Goal: Task Accomplishment & Management: Use online tool/utility

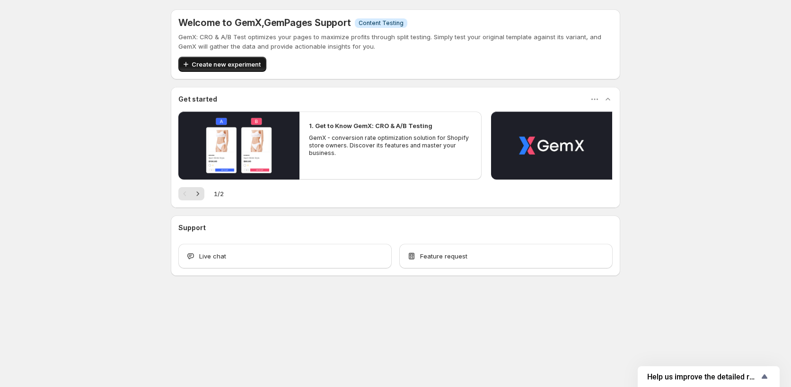
click at [221, 63] on span "Create new experiment" at bounding box center [226, 64] width 69 height 9
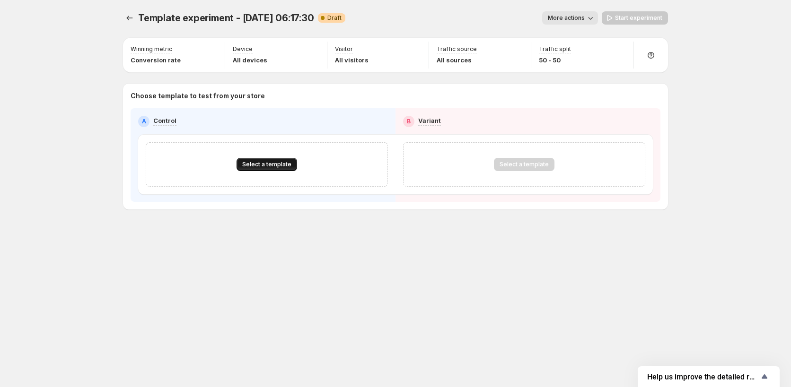
click at [272, 164] on span "Select a template" at bounding box center [266, 165] width 49 height 8
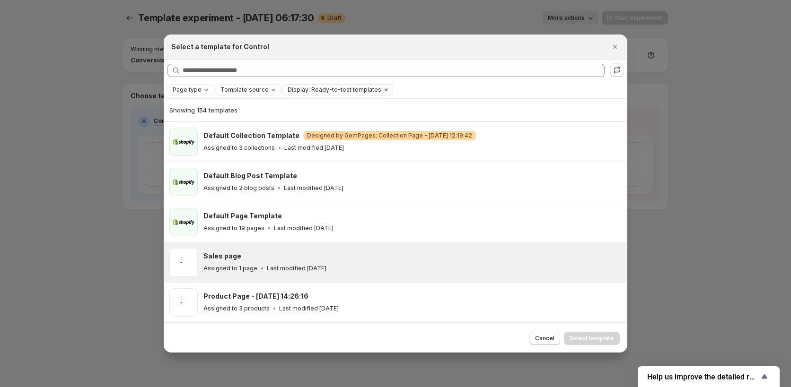
click at [282, 254] on div "Sales page" at bounding box center [410, 256] width 415 height 9
click at [591, 336] on span "Select template" at bounding box center [591, 339] width 44 height 8
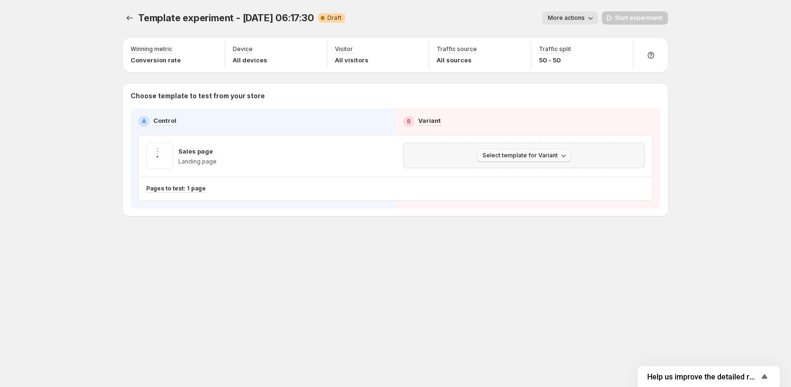
click at [548, 150] on button "Select template for Variant" at bounding box center [524, 155] width 94 height 13
click at [523, 174] on span "Select an existing template" at bounding box center [517, 176] width 80 height 8
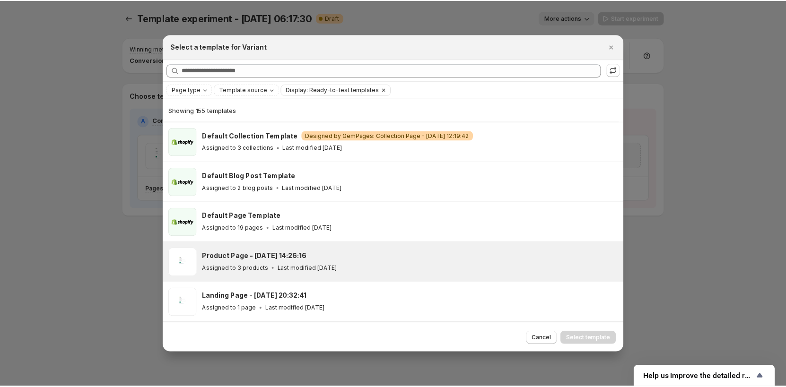
scroll to position [165, 0]
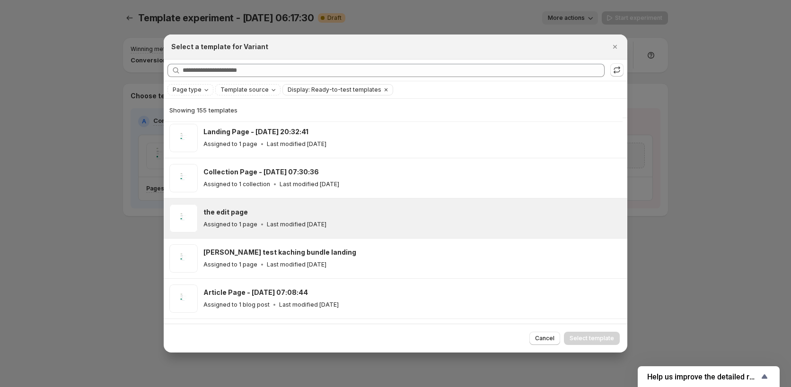
click at [282, 223] on p "Last modified [DATE]" at bounding box center [297, 225] width 60 height 8
click at [584, 339] on span "Select template" at bounding box center [591, 339] width 44 height 8
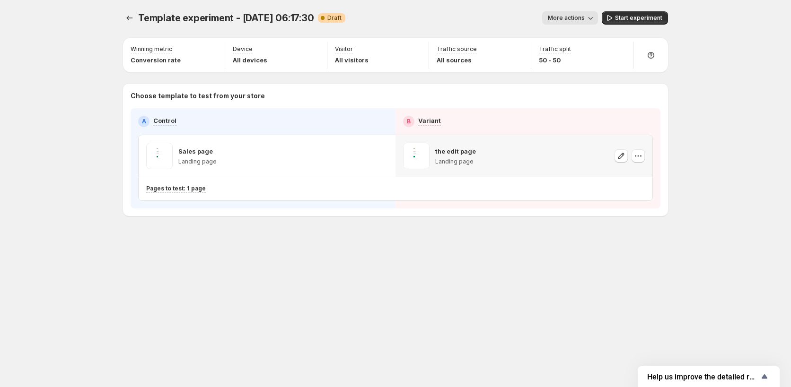
click at [698, 143] on div "Template experiment - [DATE] 06:17:30. This page is ready Template experiment -…" at bounding box center [395, 193] width 791 height 387
click at [633, 21] on span "Start experiment" at bounding box center [638, 18] width 47 height 8
click at [380, 158] on icon "button" at bounding box center [380, 155] width 9 height 9
click at [257, 188] on div "Pages to test: 1 page" at bounding box center [357, 189] width 423 height 8
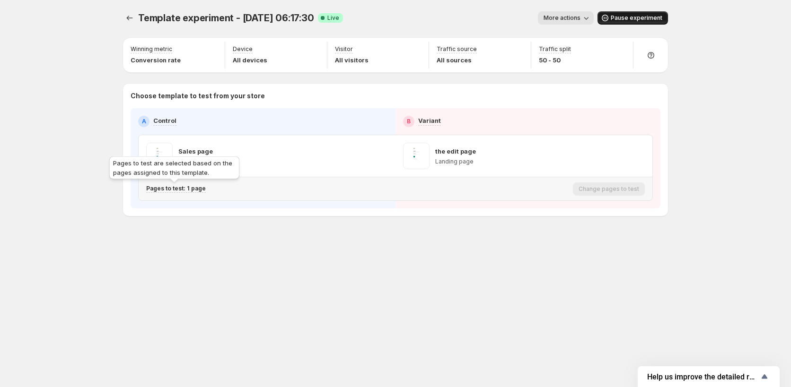
click at [198, 187] on p "Pages to test: 1 page" at bounding box center [176, 189] width 60 height 8
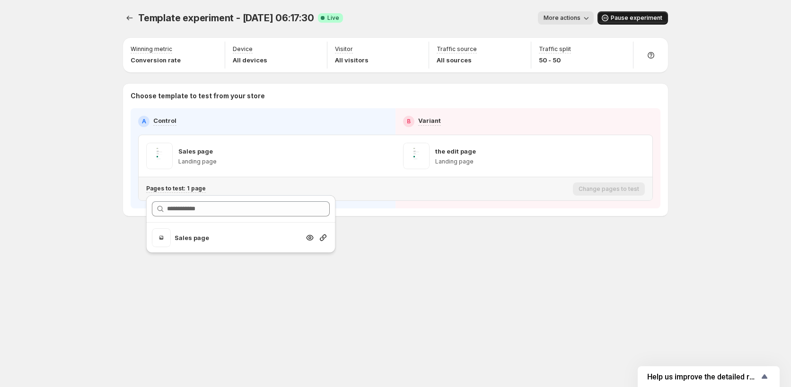
click at [197, 240] on p "Sales page" at bounding box center [236, 237] width 125 height 9
click at [321, 236] on icon "Search for and select a customer segment" at bounding box center [322, 237] width 9 height 9
click at [324, 237] on icon "Search for and select a customer segment" at bounding box center [323, 238] width 7 height 7
click at [366, 244] on div "Template experiment - [DATE] 06:17:30. This page is ready Template experiment -…" at bounding box center [395, 133] width 567 height 267
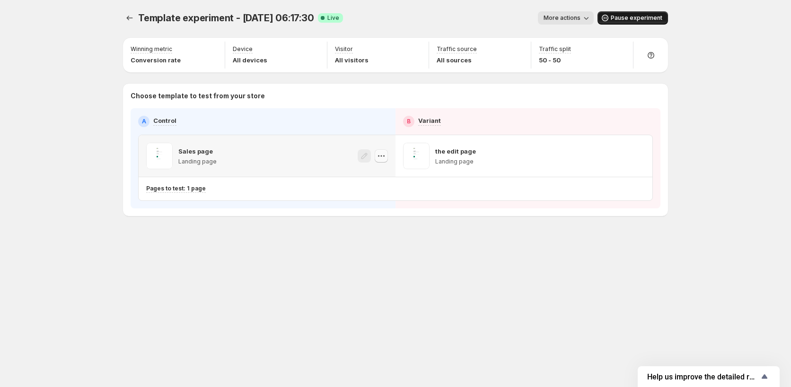
click at [379, 161] on button "button" at bounding box center [381, 155] width 13 height 13
click at [347, 252] on div "Template experiment - [DATE] 06:17:30. This page is ready Template experiment -…" at bounding box center [395, 133] width 567 height 267
click at [385, 160] on icon "button" at bounding box center [380, 155] width 9 height 9
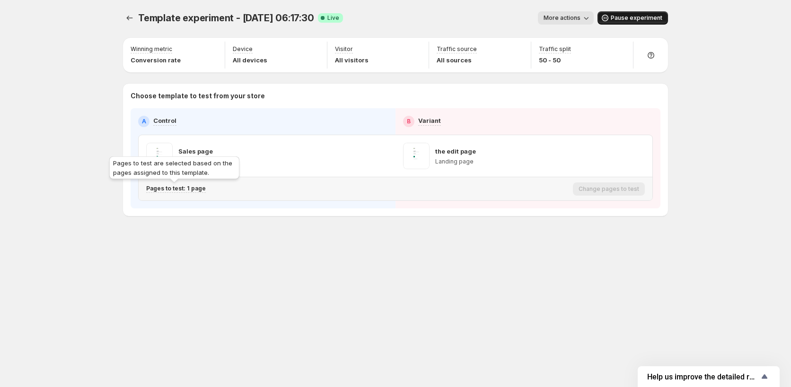
click at [195, 189] on p "Pages to test: 1 page" at bounding box center [176, 189] width 60 height 8
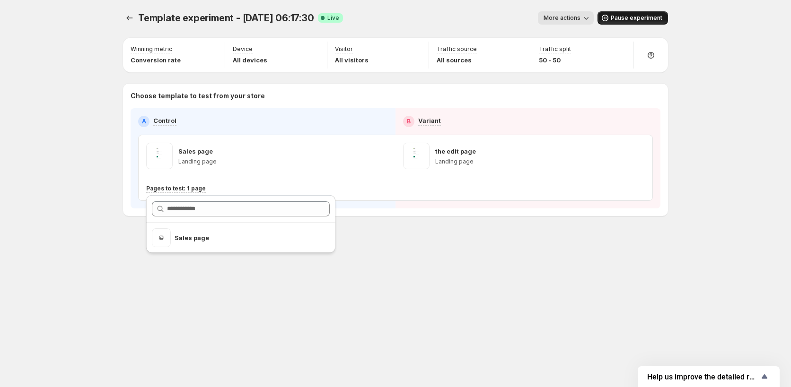
click at [361, 231] on div "Template experiment - [DATE] 06:17:30. This page is ready Template experiment -…" at bounding box center [395, 133] width 567 height 267
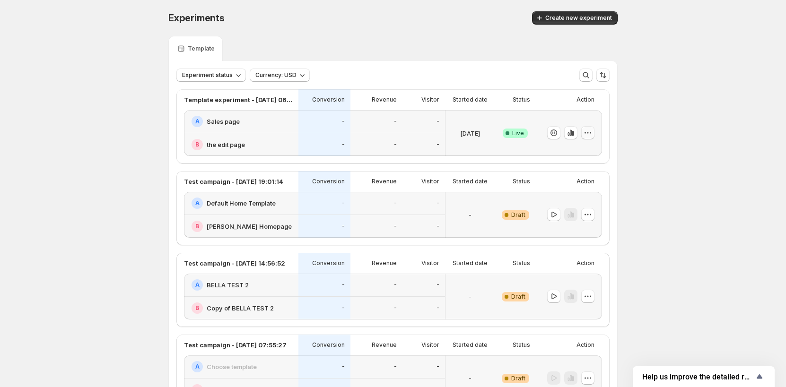
click at [587, 131] on icon "button" at bounding box center [587, 132] width 9 height 9
click at [380, 124] on div "-" at bounding box center [376, 121] width 41 height 11
click at [591, 127] on button "button" at bounding box center [587, 132] width 13 height 13
click at [388, 126] on div "-" at bounding box center [376, 121] width 41 height 11
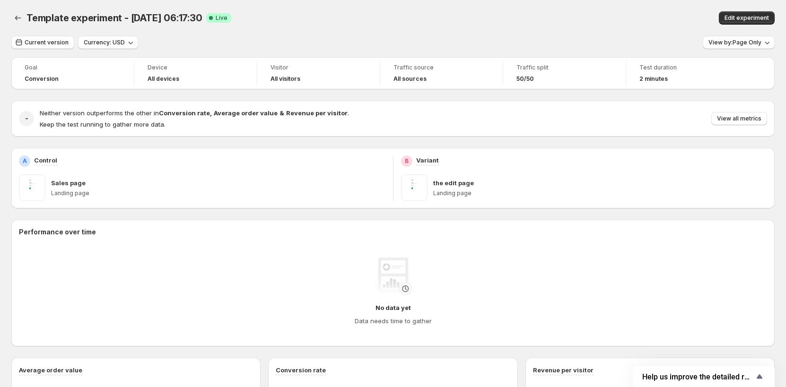
click at [192, 175] on div "Sales page Landing page" at bounding box center [218, 187] width 334 height 26
click at [262, 188] on div "Sales page Landing page" at bounding box center [218, 187] width 334 height 26
click at [35, 190] on span at bounding box center [32, 187] width 26 height 26
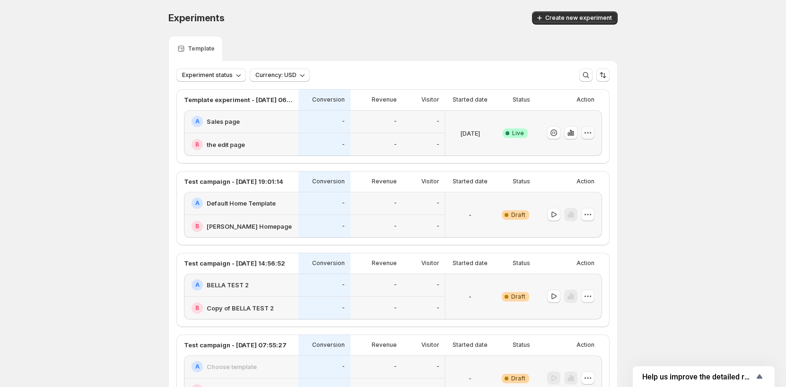
click at [593, 137] on icon "button" at bounding box center [587, 132] width 9 height 9
click at [562, 149] on span "Edit" at bounding box center [598, 152] width 99 height 9
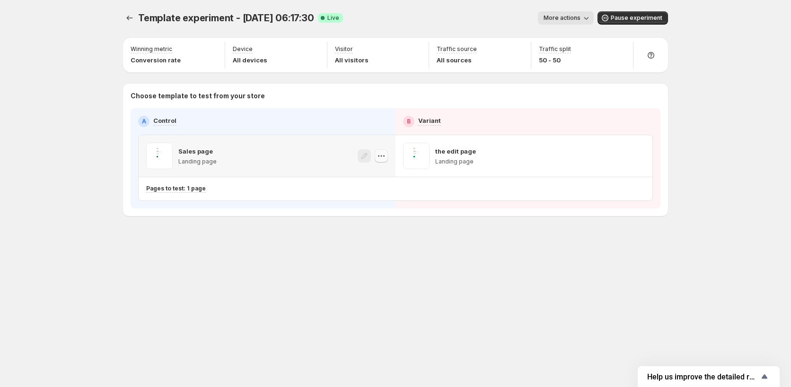
click at [382, 157] on icon "button" at bounding box center [380, 155] width 9 height 9
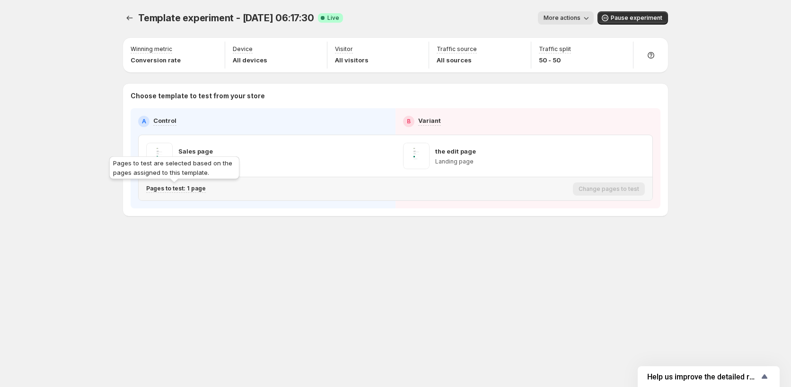
click at [195, 192] on p "Pages to test: 1 page" at bounding box center [176, 189] width 60 height 8
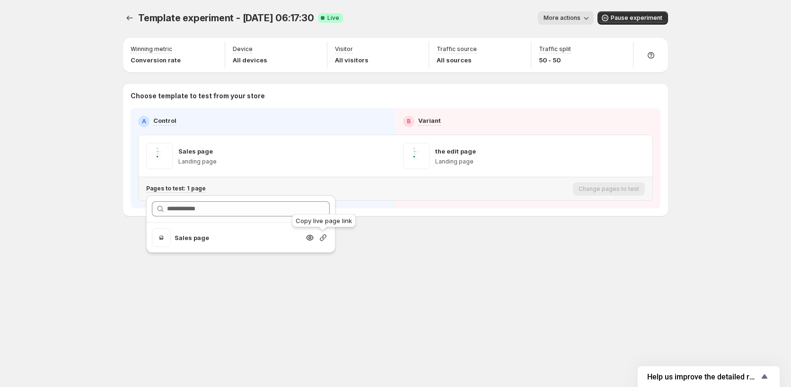
click at [321, 238] on icon "Search for and select a customer segment" at bounding box center [322, 237] width 9 height 9
click at [325, 238] on icon "Search for and select a customer segment" at bounding box center [322, 237] width 9 height 9
click at [395, 261] on div "Template experiment - [DATE] 06:17:30. This page is ready Template experiment -…" at bounding box center [395, 133] width 567 height 267
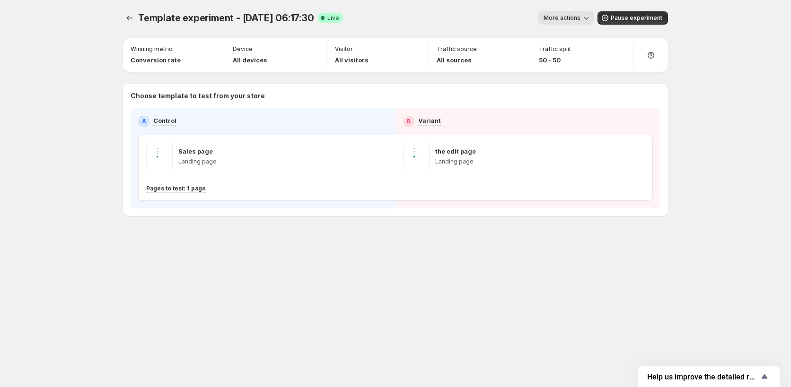
click at [494, 116] on div "B Variant" at bounding box center [528, 121] width 250 height 11
click at [194, 190] on p "Pages to test: 1 page" at bounding box center [176, 189] width 60 height 8
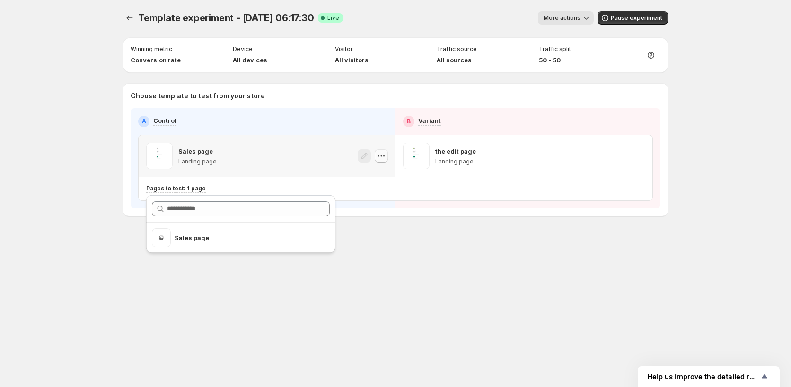
click at [385, 158] on icon "button" at bounding box center [380, 155] width 9 height 9
click at [590, 21] on icon "button" at bounding box center [585, 17] width 9 height 9
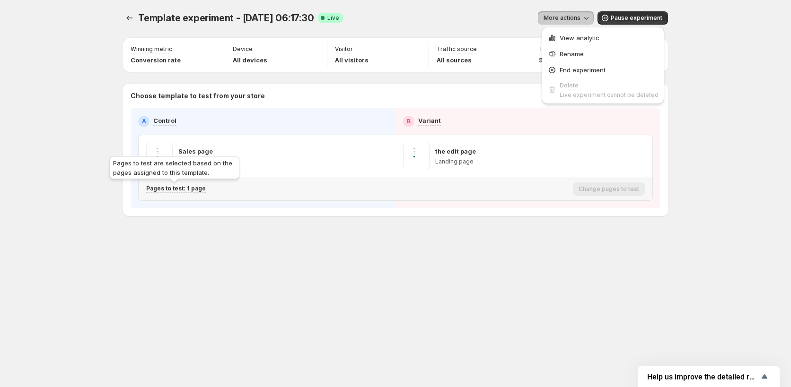
click at [183, 188] on p "Pages to test: 1 page" at bounding box center [176, 189] width 60 height 8
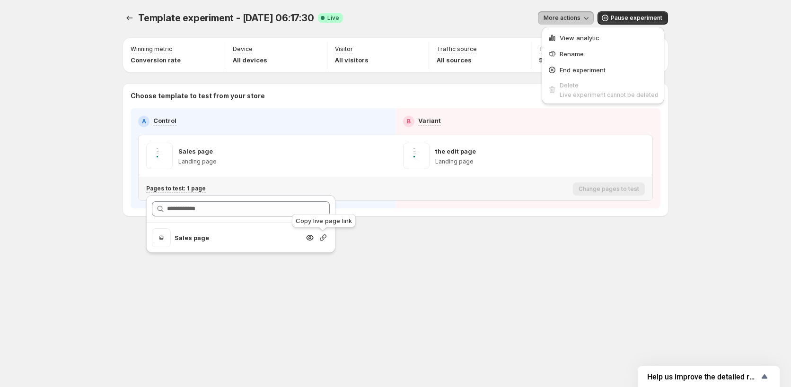
click at [324, 237] on icon "Search for and select a customer segment" at bounding box center [322, 237] width 9 height 9
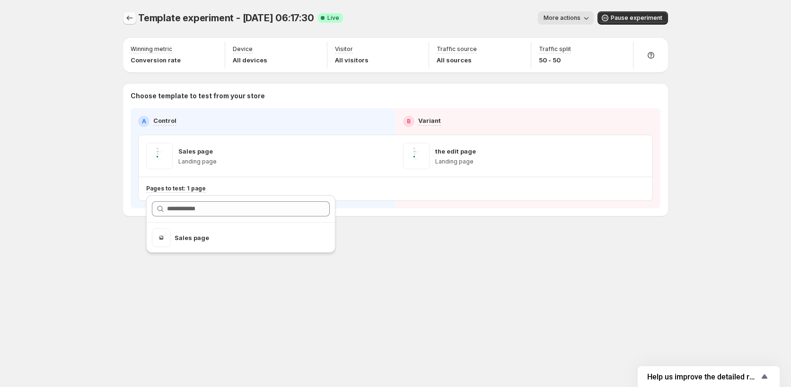
click at [126, 22] on icon "Experiments" at bounding box center [129, 17] width 9 height 9
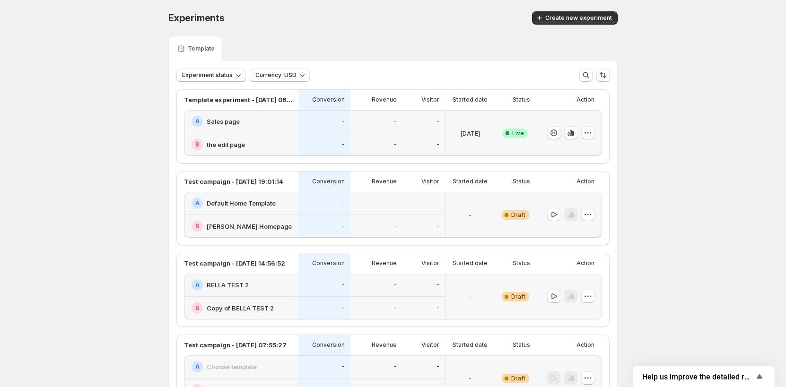
click at [592, 134] on icon "button" at bounding box center [587, 132] width 9 height 9
click at [525, 50] on div "Template" at bounding box center [392, 48] width 449 height 25
click at [394, 126] on div "-" at bounding box center [376, 121] width 41 height 11
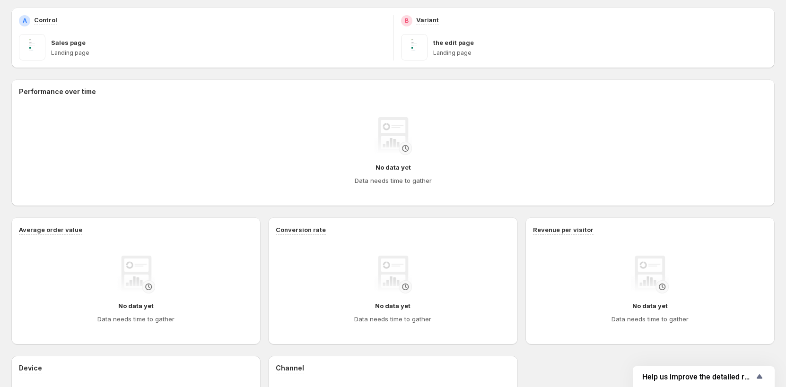
scroll to position [4, 0]
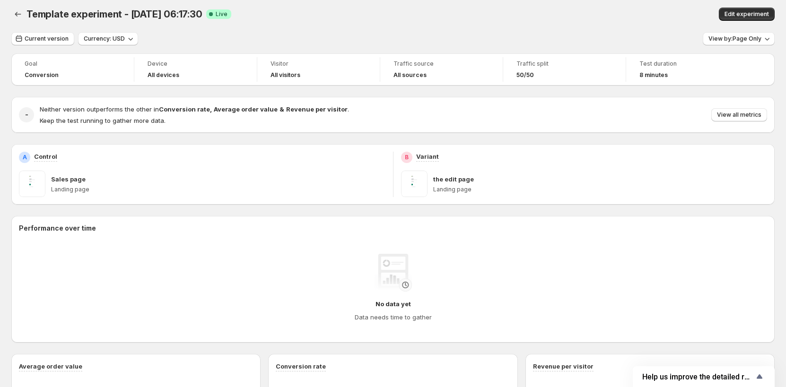
click at [374, 172] on div "Sales page Landing page" at bounding box center [218, 184] width 334 height 26
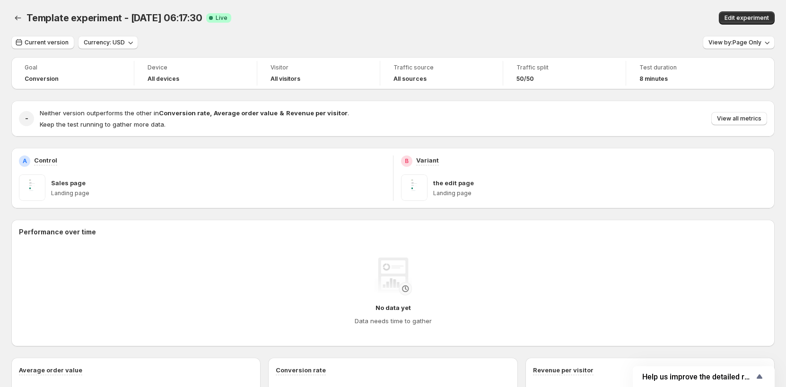
click at [211, 185] on div "Sales page" at bounding box center [218, 182] width 334 height 9
click at [727, 116] on span "View all metrics" at bounding box center [739, 119] width 44 height 8
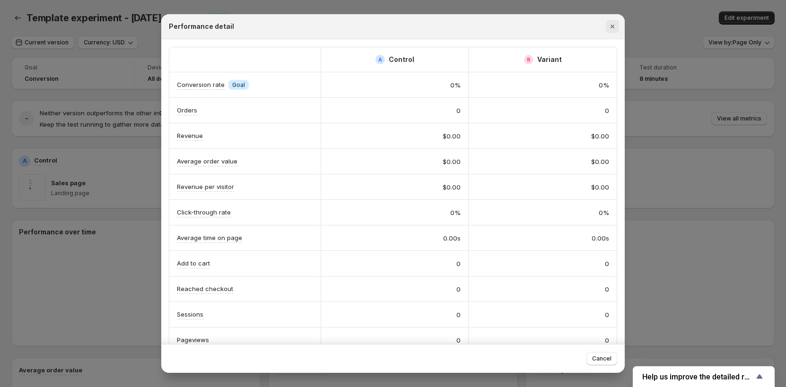
click at [611, 29] on icon "Close" at bounding box center [612, 26] width 9 height 9
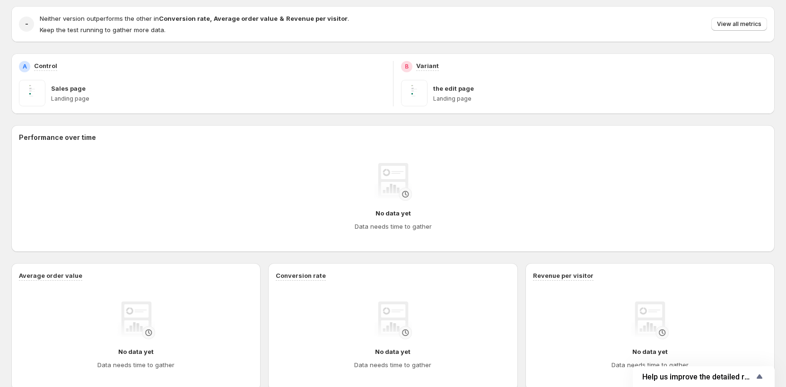
click at [302, 91] on div "Sales page" at bounding box center [218, 88] width 334 height 9
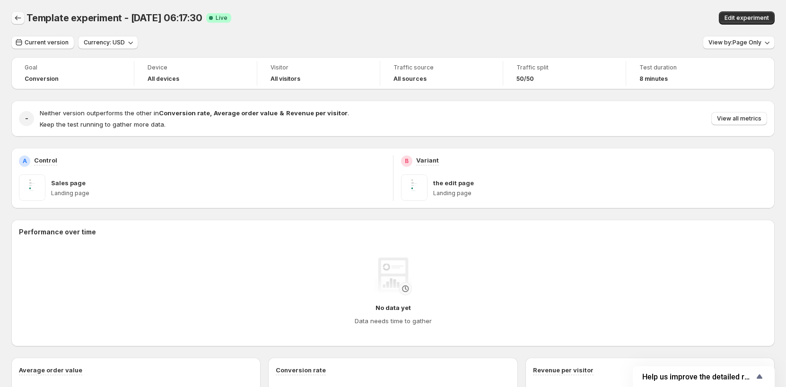
click at [19, 16] on icon "Back" at bounding box center [17, 17] width 9 height 9
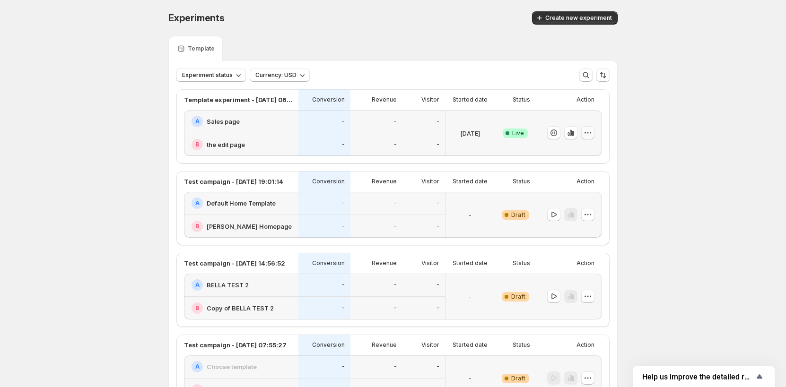
click at [589, 131] on icon "button" at bounding box center [587, 132] width 9 height 9
click at [568, 152] on span "Edit" at bounding box center [598, 152] width 99 height 9
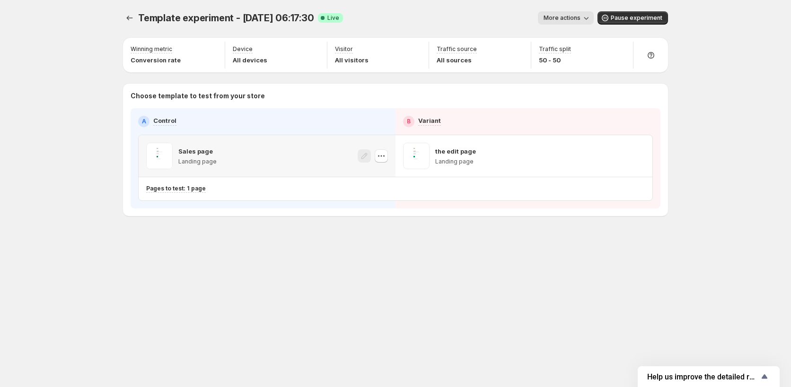
click at [389, 153] on div "Sales page Landing page" at bounding box center [267, 156] width 257 height 42
click at [387, 153] on button "button" at bounding box center [381, 155] width 13 height 13
click at [253, 197] on div "Pages to test: 1 page Change pages to test" at bounding box center [396, 188] width 514 height 23
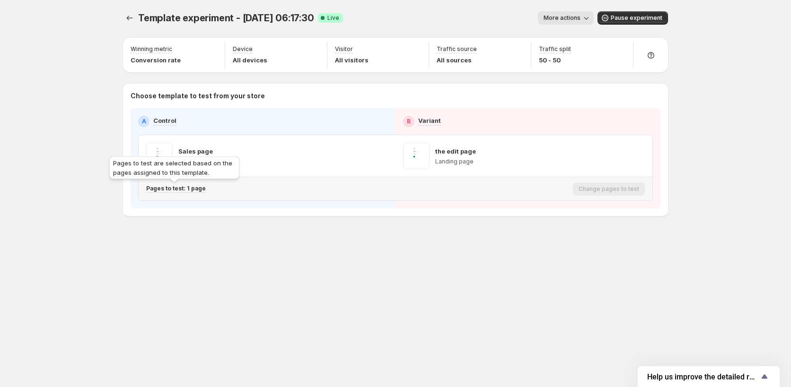
click at [187, 189] on p "Pages to test: 1 page" at bounding box center [176, 189] width 60 height 8
